Goal: Task Accomplishment & Management: Manage account settings

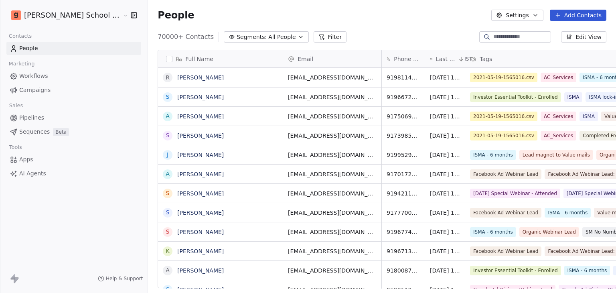
scroll to position [251, 490]
click at [496, 38] on input at bounding box center [522, 37] width 56 height 8
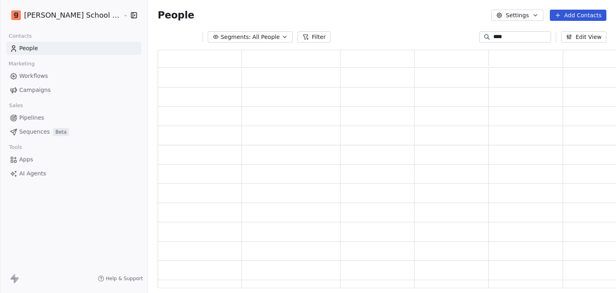
scroll to position [232, 471]
type input "****"
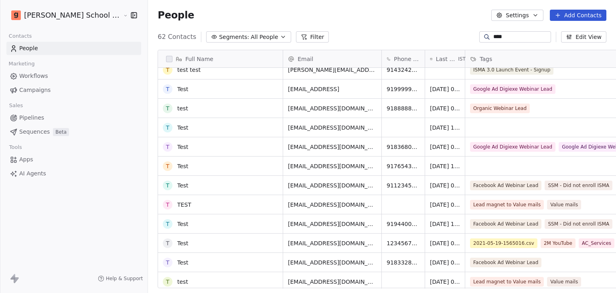
scroll to position [441, 0]
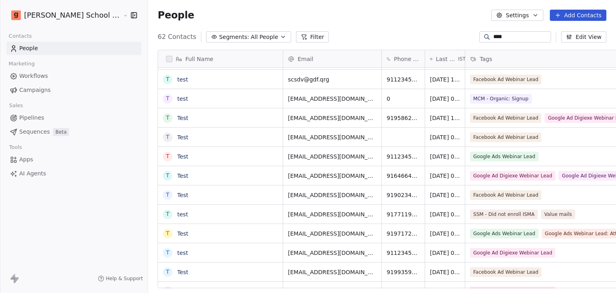
click at [36, 15] on html "Goela School of Finance LLP Contacts People Marketing Workflows Campaigns Sales…" at bounding box center [308, 146] width 616 height 293
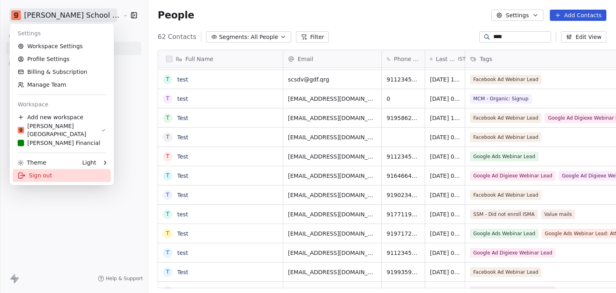
click at [53, 176] on div "Sign out" at bounding box center [62, 175] width 98 height 13
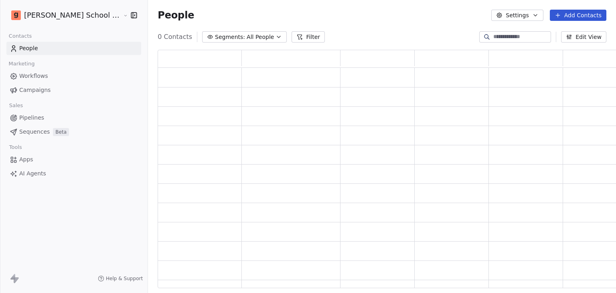
scroll to position [6, 6]
click at [59, 19] on html "[PERSON_NAME] School of Finance LLP Contacts People Marketing Workflows Campaig…" at bounding box center [308, 146] width 616 height 293
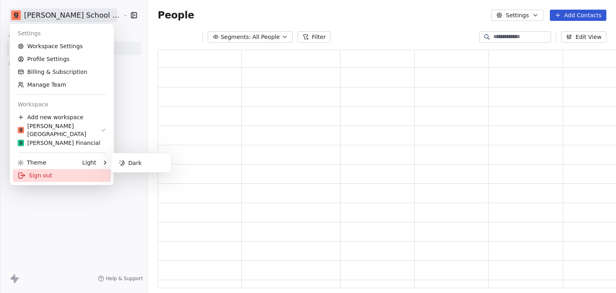
click at [38, 175] on div "Sign out" at bounding box center [62, 175] width 98 height 13
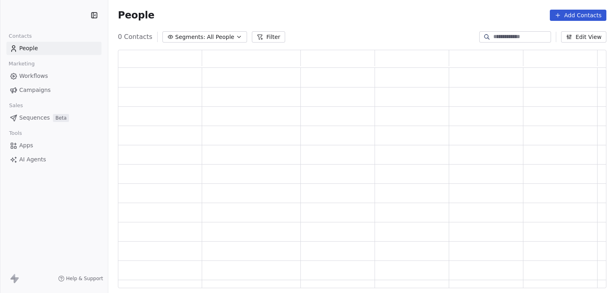
scroll to position [232, 482]
